Goal: Information Seeking & Learning: Check status

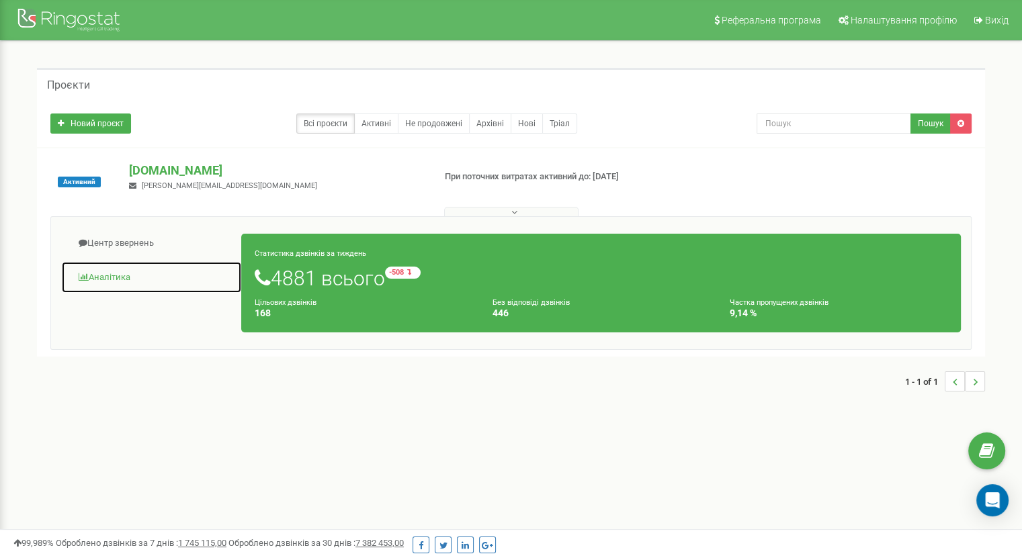
click at [110, 278] on link "Аналiтика" at bounding box center [151, 277] width 181 height 33
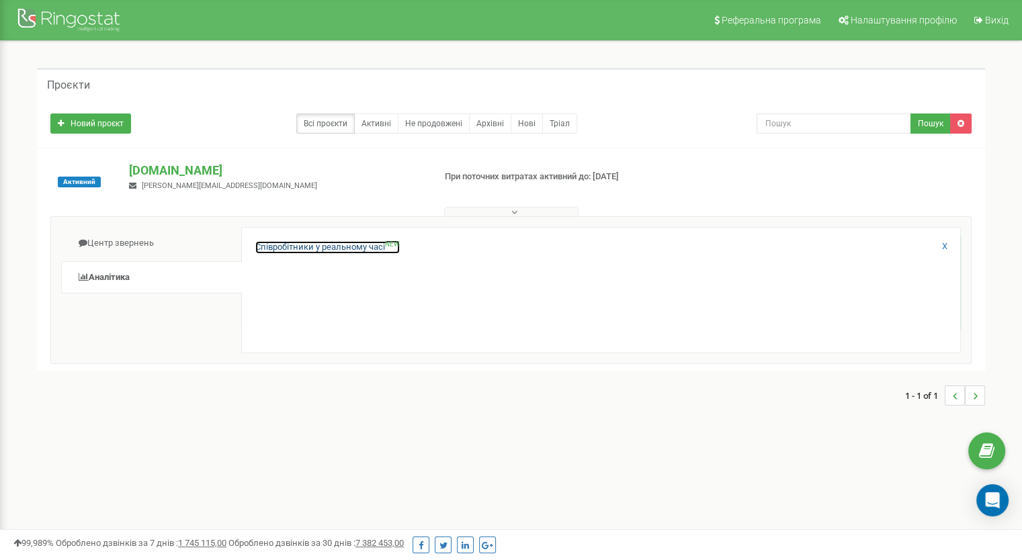
click at [335, 250] on link "Співробітники у реальному часі NEW" at bounding box center [327, 247] width 144 height 13
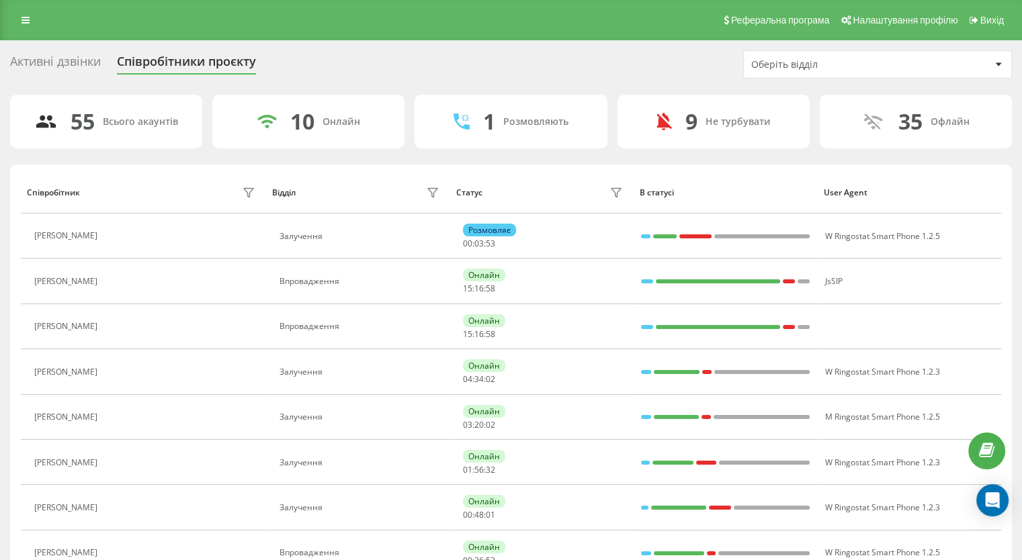
click at [827, 59] on div "Оберіть відділ" at bounding box center [831, 64] width 161 height 11
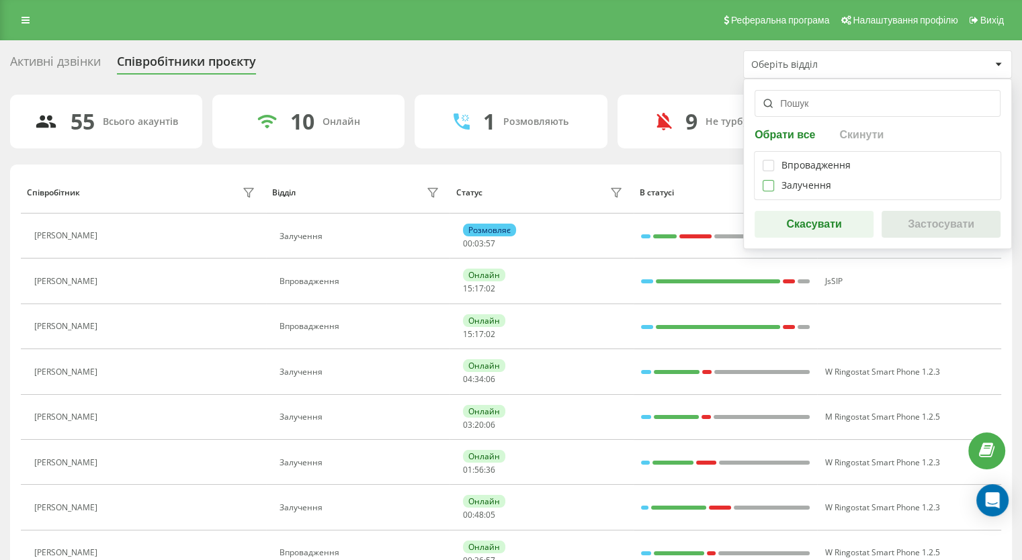
click at [765, 180] on label at bounding box center [768, 180] width 11 height 0
checkbox input "true"
click at [941, 220] on button "Застосувати" at bounding box center [941, 224] width 119 height 27
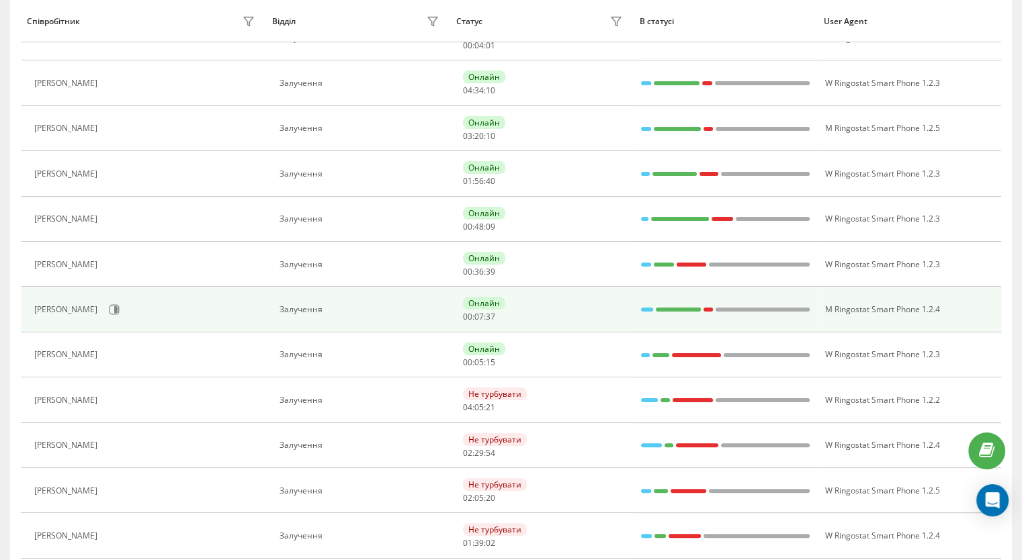
scroll to position [202, 0]
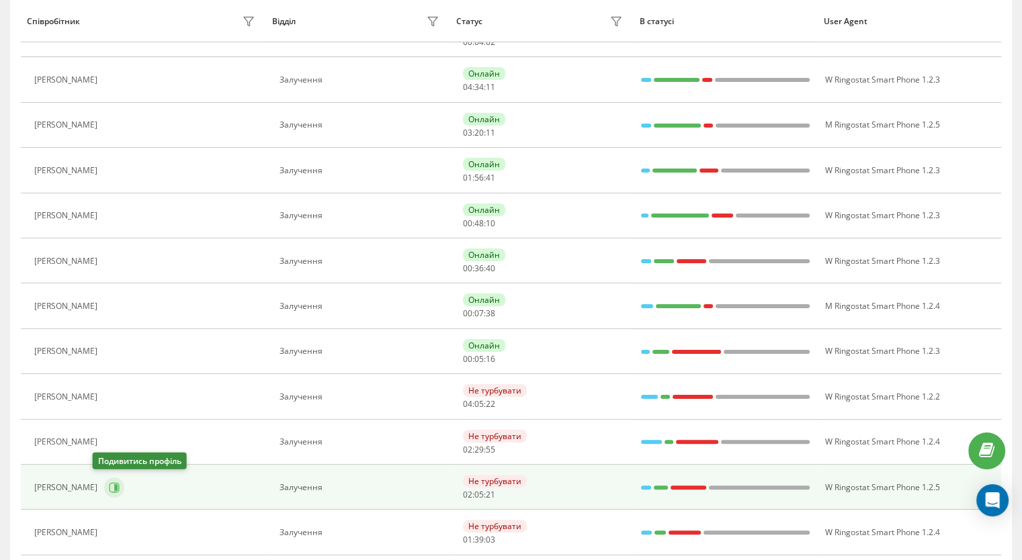
click at [109, 487] on button at bounding box center [114, 488] width 20 height 20
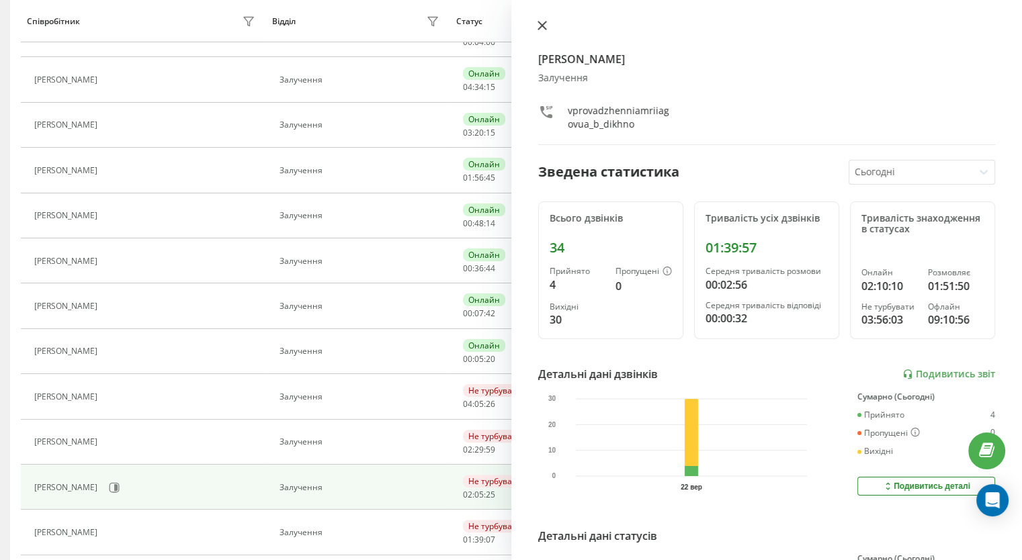
click at [538, 22] on icon at bounding box center [542, 26] width 8 height 8
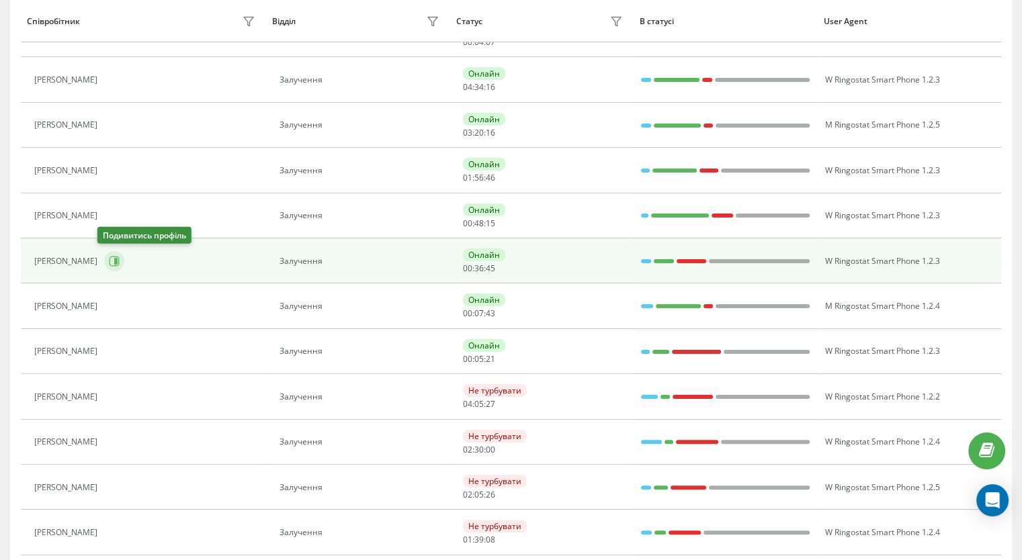
click at [108, 267] on button at bounding box center [114, 261] width 20 height 20
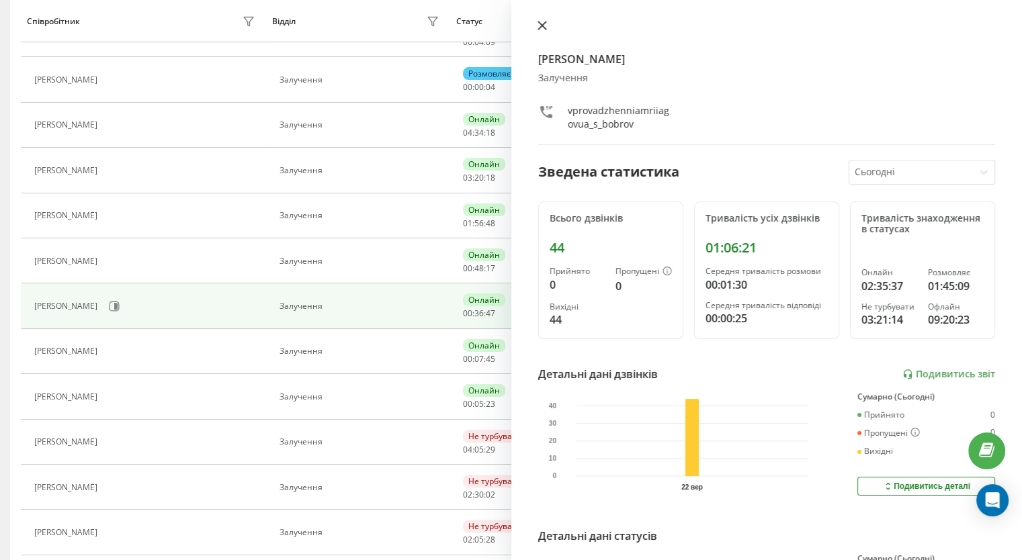
click at [538, 26] on icon at bounding box center [542, 25] width 9 height 9
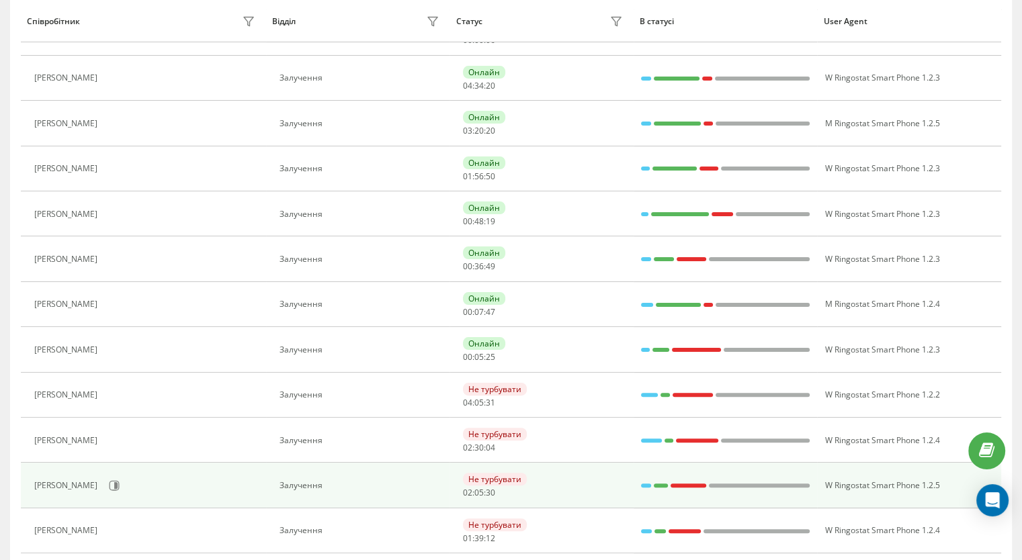
scroll to position [336, 0]
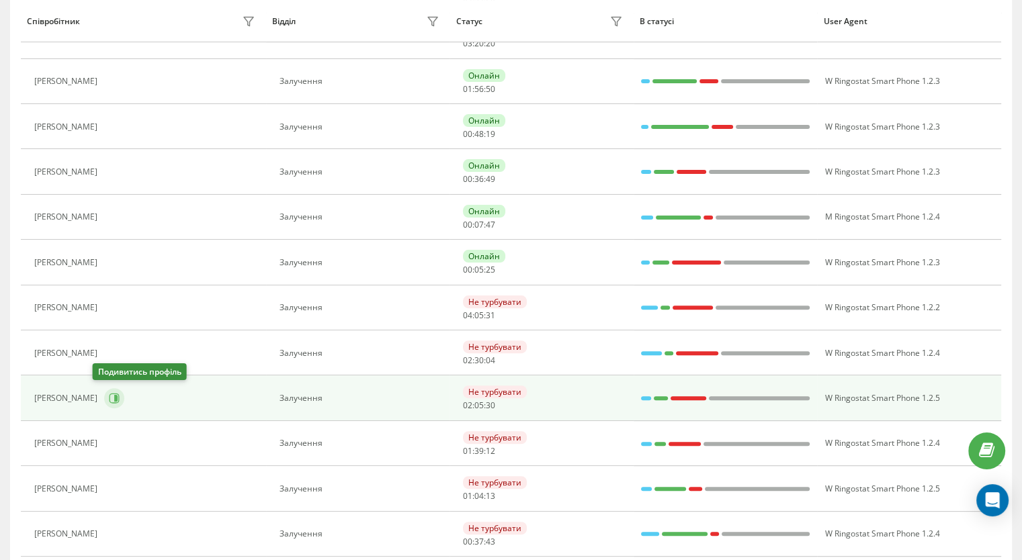
click at [109, 399] on icon at bounding box center [114, 398] width 11 height 11
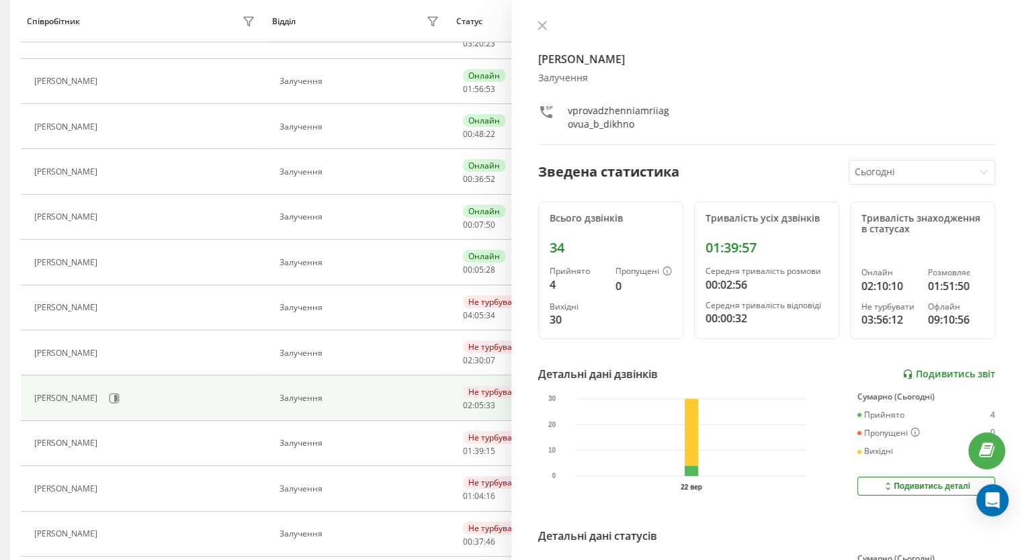
click at [912, 369] on link "Подивитись звіт" at bounding box center [949, 374] width 93 height 11
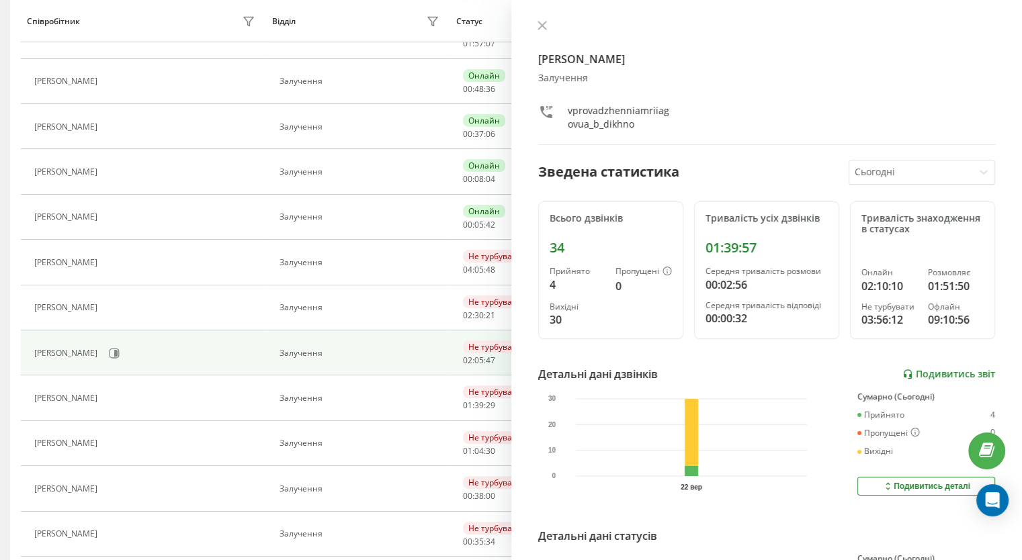
scroll to position [290, 0]
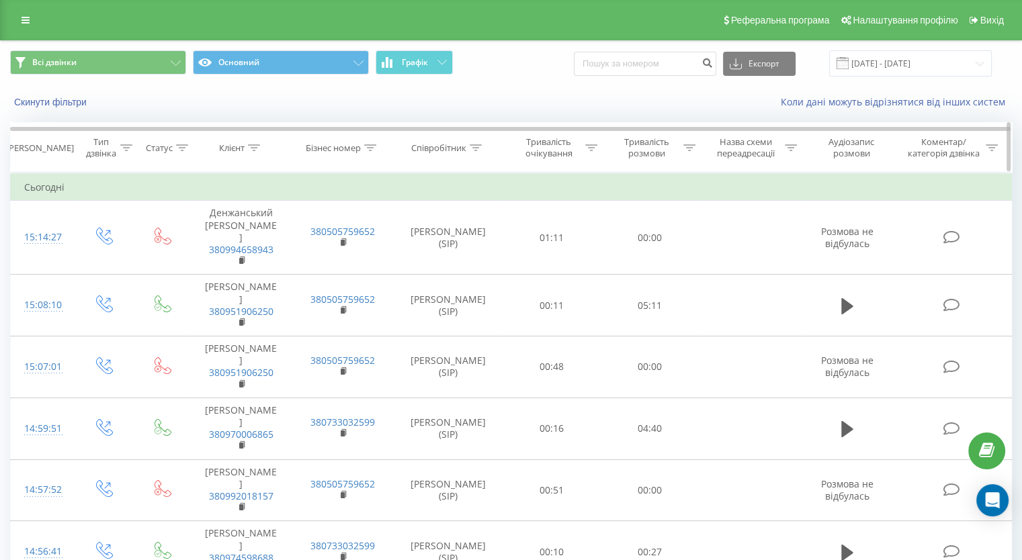
click at [692, 148] on icon at bounding box center [689, 147] width 12 height 7
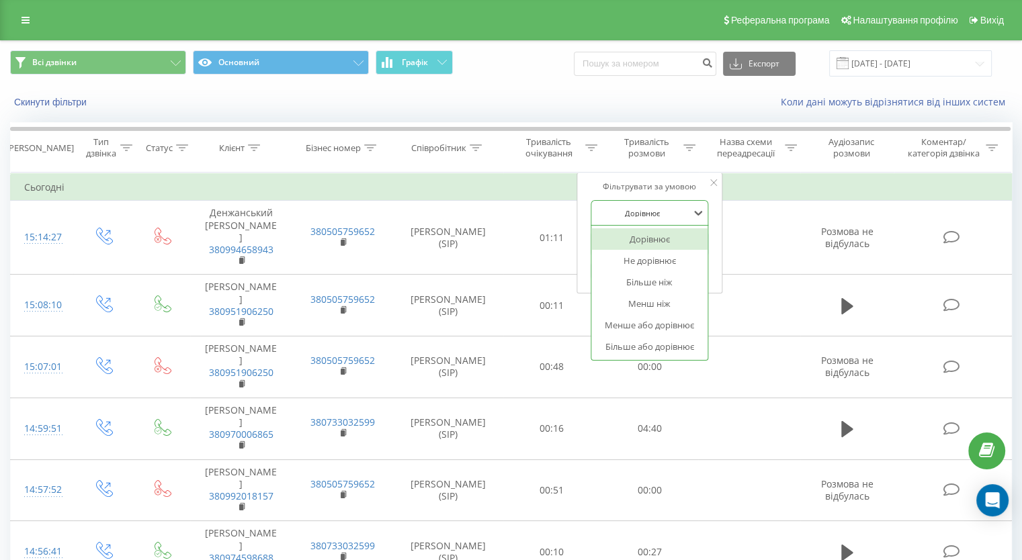
click at [659, 207] on div at bounding box center [642, 213] width 95 height 13
click at [657, 282] on div "Більше ніж" at bounding box center [649, 282] width 117 height 22
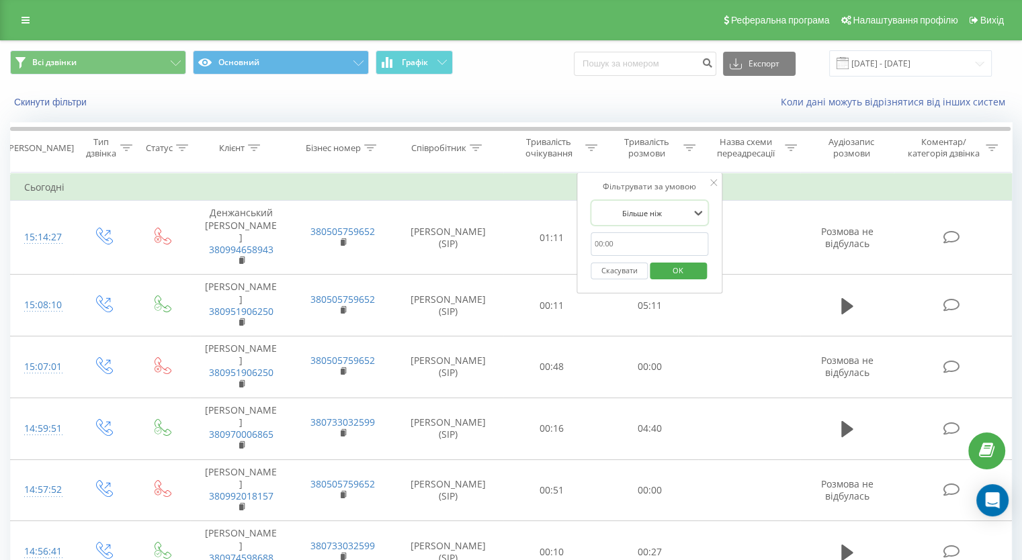
click at [636, 245] on input "text" at bounding box center [650, 245] width 118 height 24
type input "00:59"
click at [677, 278] on span "OK" at bounding box center [678, 270] width 38 height 21
